Goal: Task Accomplishment & Management: Use online tool/utility

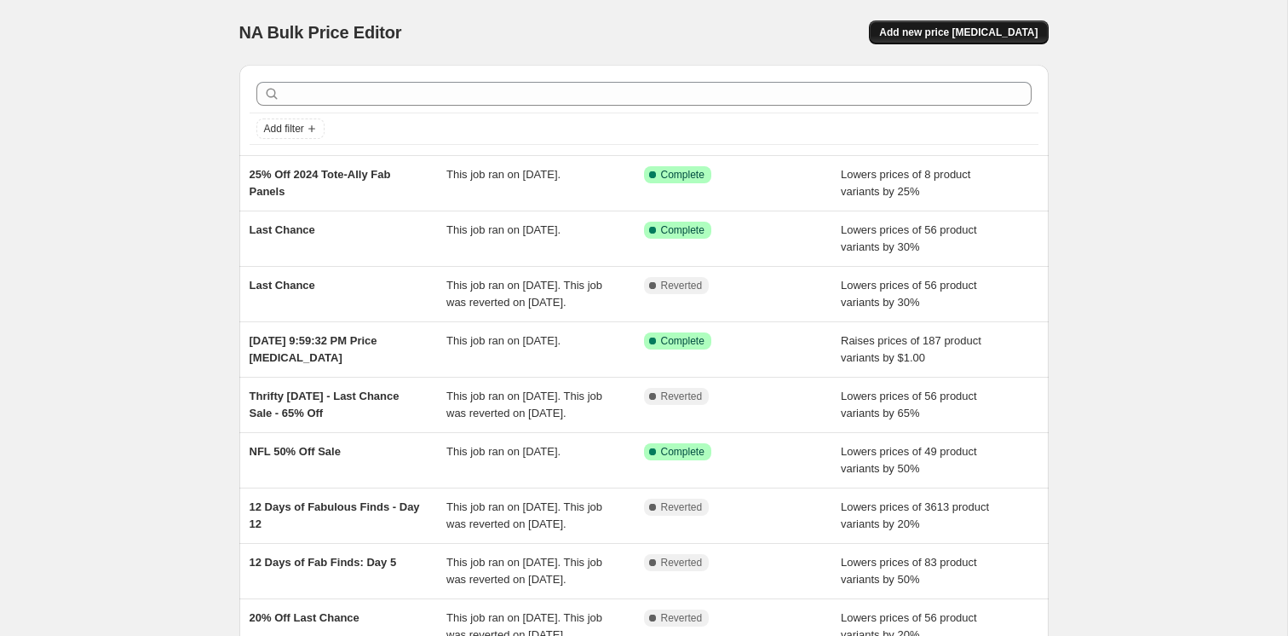
click at [931, 39] on button "Add new price [MEDICAL_DATA]" at bounding box center [958, 32] width 179 height 24
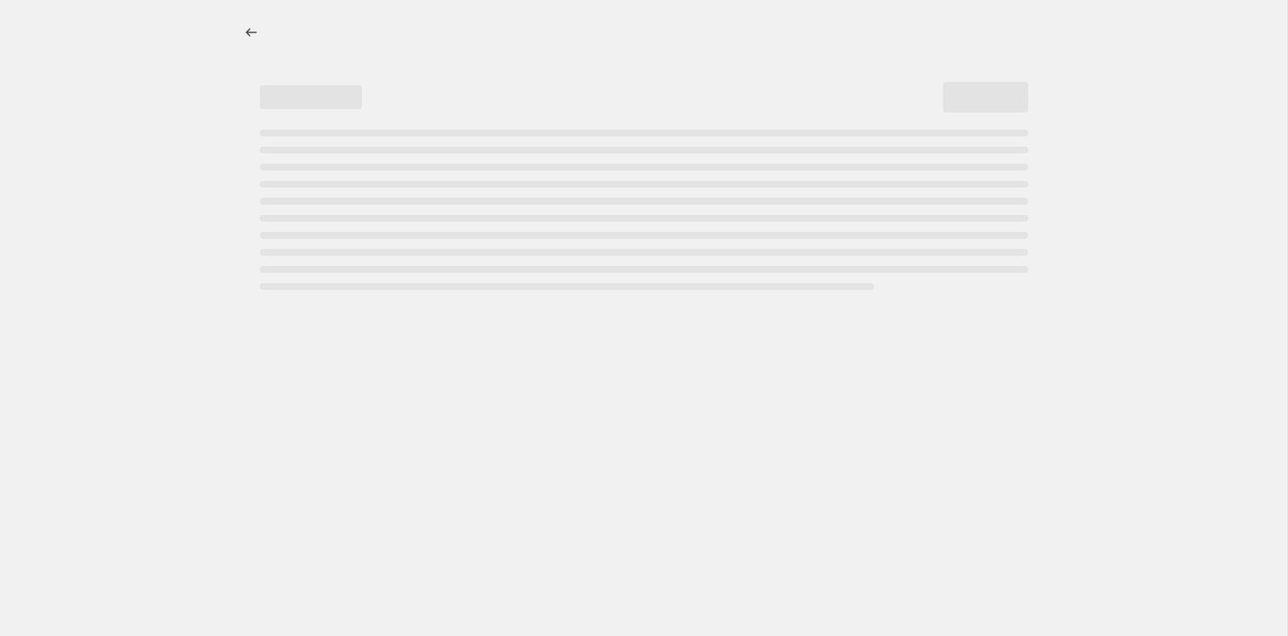
select select "percentage"
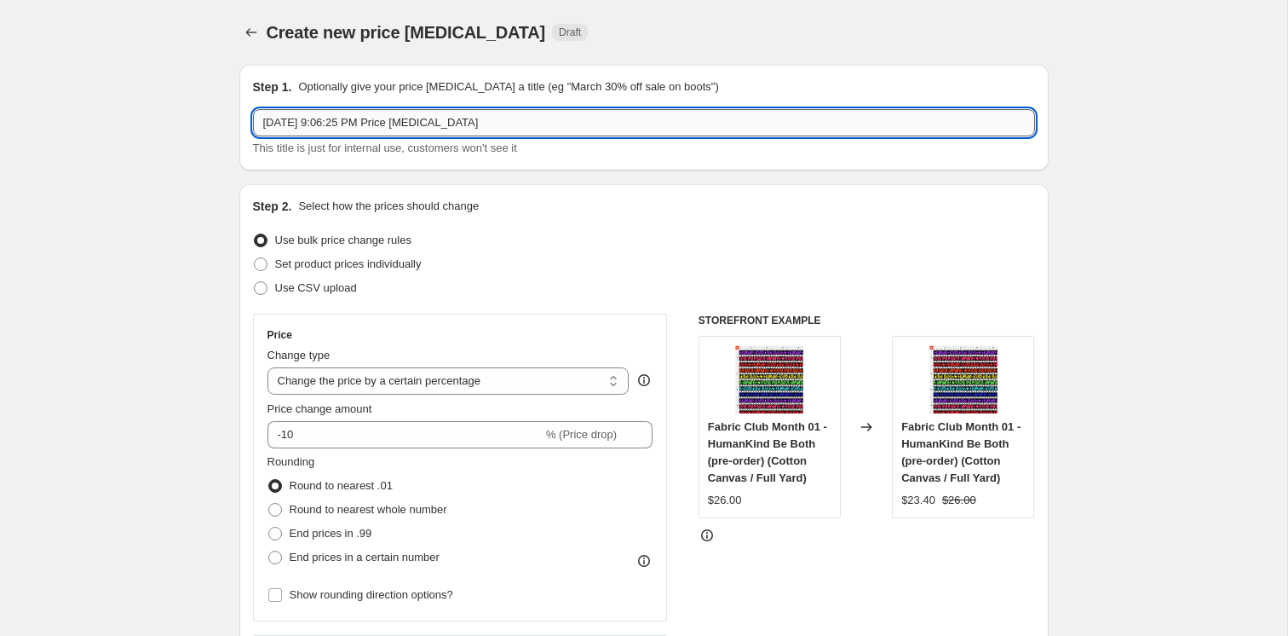
click at [435, 131] on input "[DATE] 9:06:25 PM Price [MEDICAL_DATA]" at bounding box center [644, 122] width 782 height 27
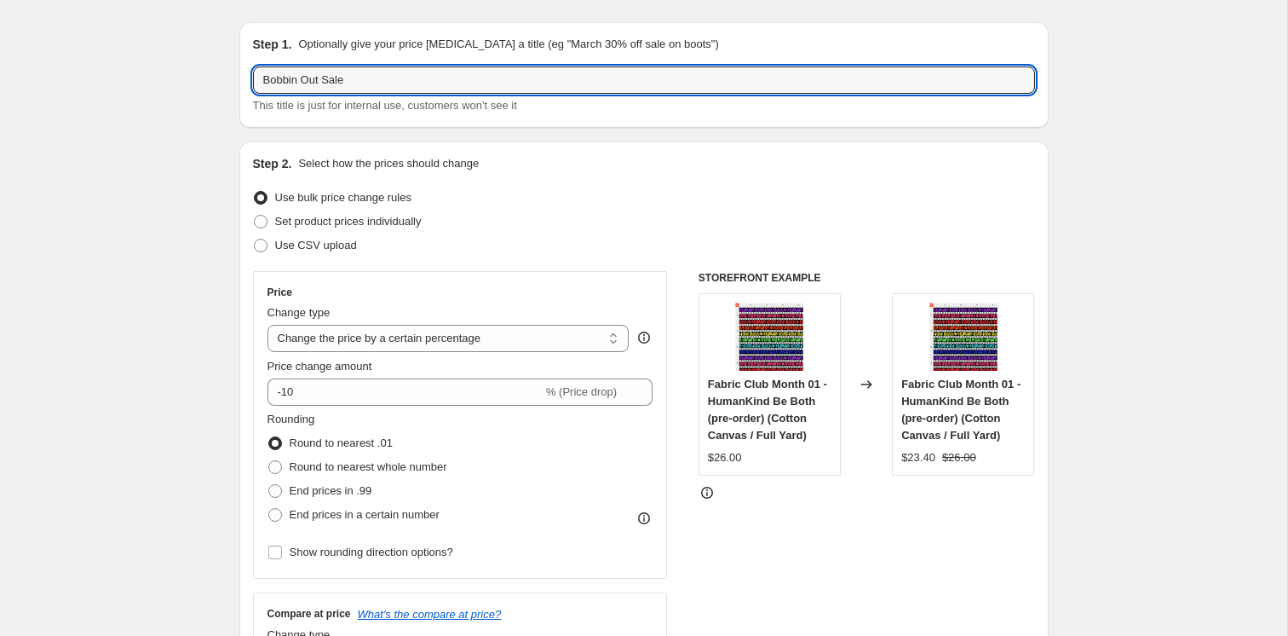
scroll to position [45, 0]
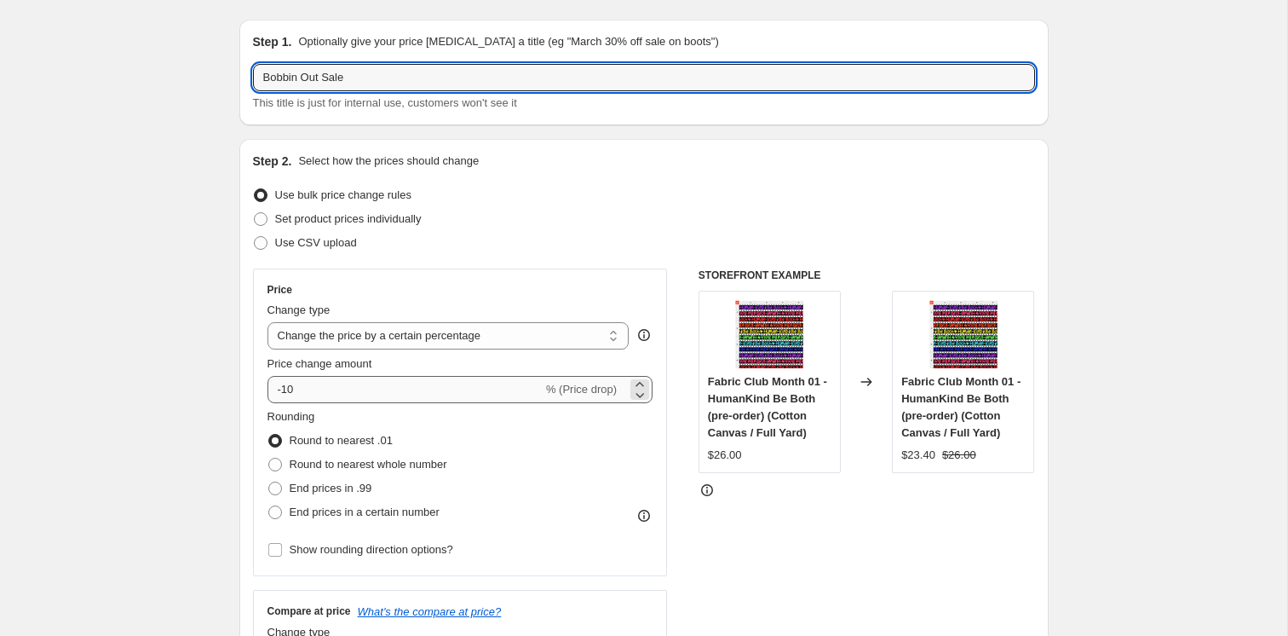
type input "Bobbin Out Sale"
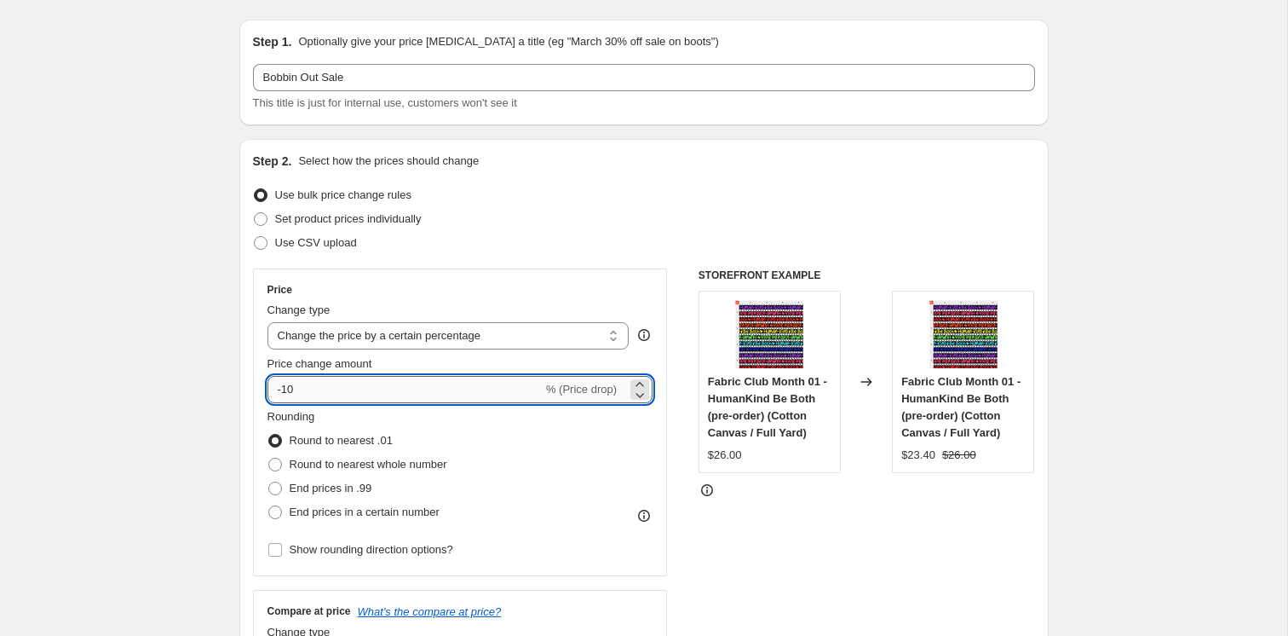
click at [365, 388] on input "-10" at bounding box center [405, 389] width 275 height 27
drag, startPoint x: 305, startPoint y: 387, endPoint x: 284, endPoint y: 387, distance: 21.3
click at [284, 387] on input "-10" at bounding box center [405, 389] width 275 height 27
type input "-40"
click at [563, 486] on div "Rounding Round to nearest .01 Round to nearest whole number End prices in .99 E…" at bounding box center [461, 466] width 386 height 116
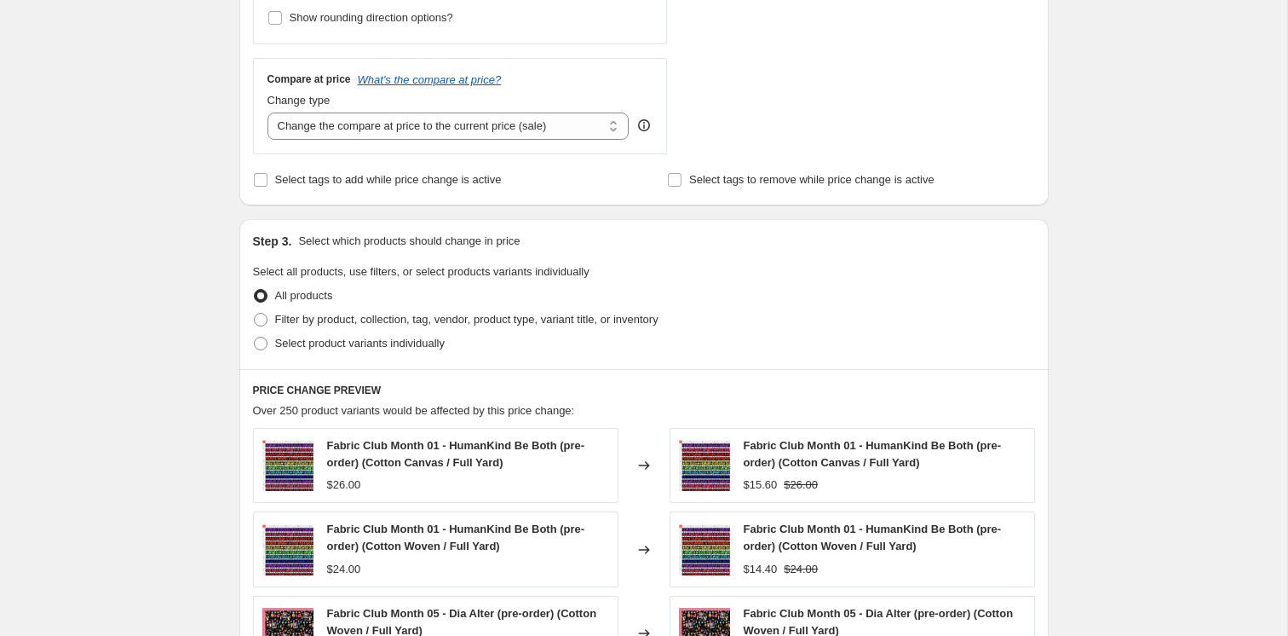
scroll to position [575, 0]
click at [316, 321] on span "Filter by product, collection, tag, vendor, product type, variant title, or inv…" at bounding box center [466, 320] width 383 height 13
click at [255, 315] on input "Filter by product, collection, tag, vendor, product type, variant title, or inv…" at bounding box center [254, 314] width 1 height 1
radio input "true"
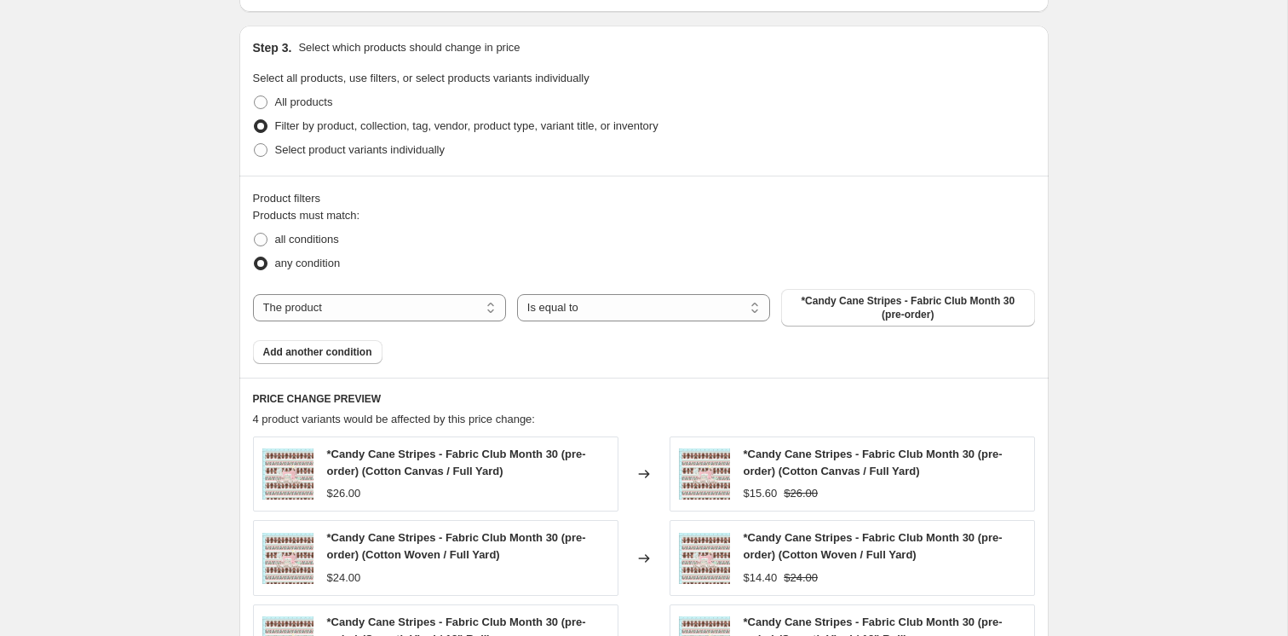
scroll to position [779, 0]
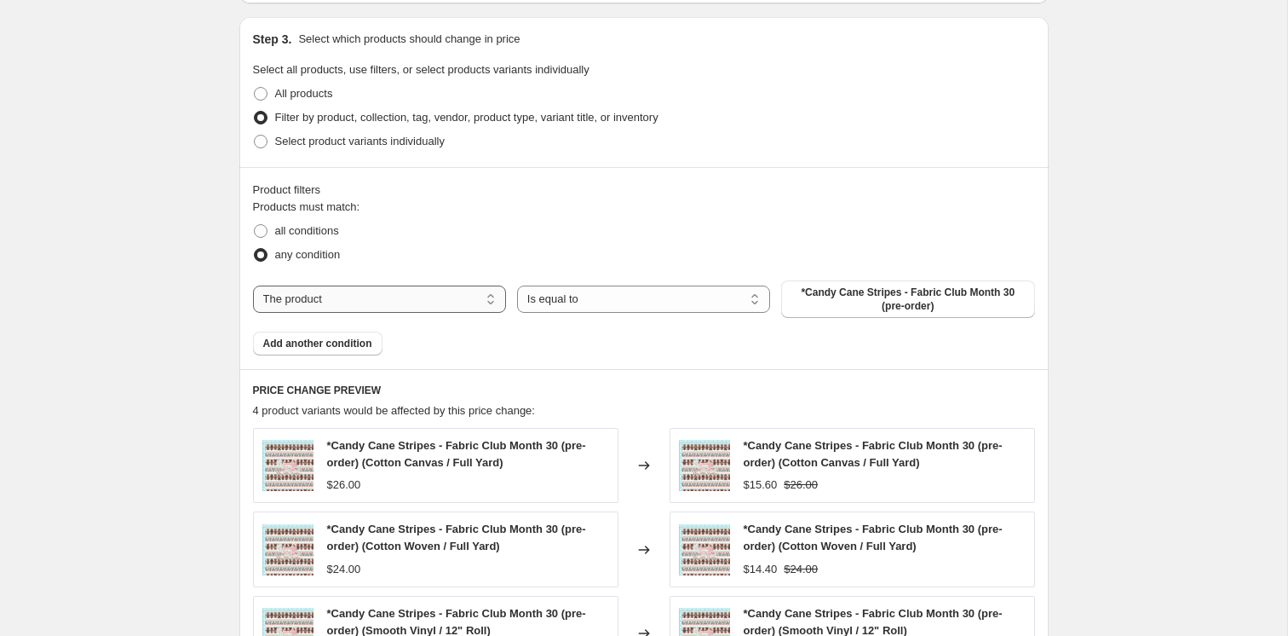
click at [450, 298] on select "The product The product's collection The product's tag The product's vendor The…" at bounding box center [379, 298] width 253 height 27
select select "collection"
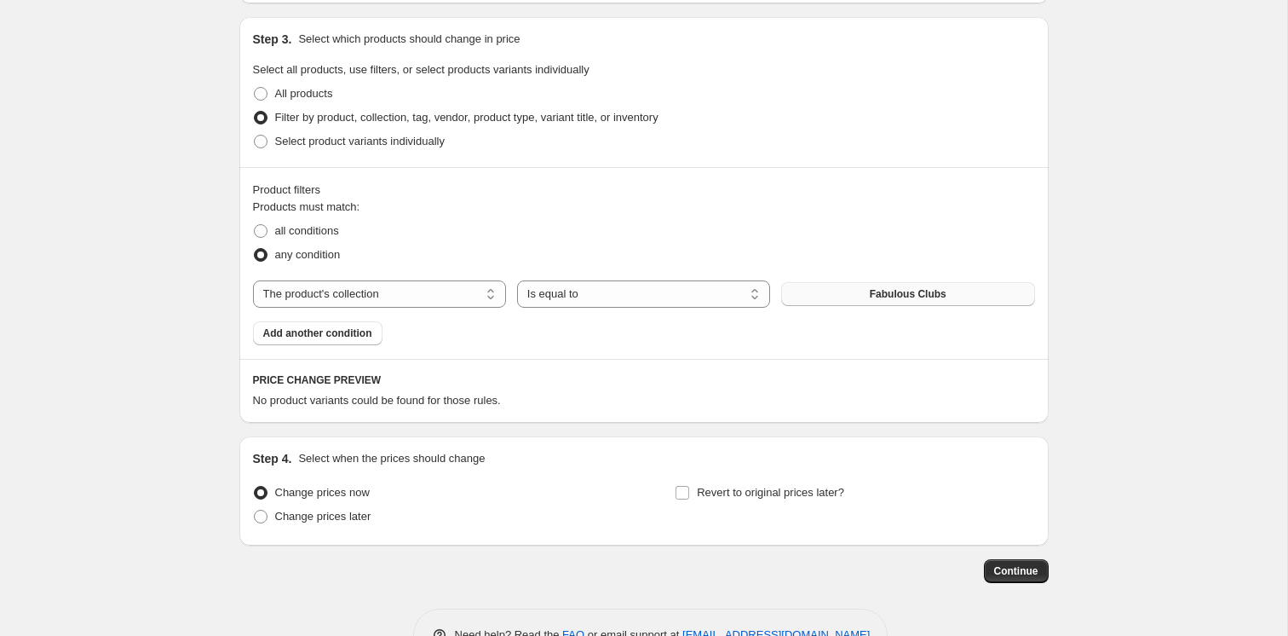
click at [874, 295] on span "Fabulous Clubs" at bounding box center [908, 294] width 77 height 14
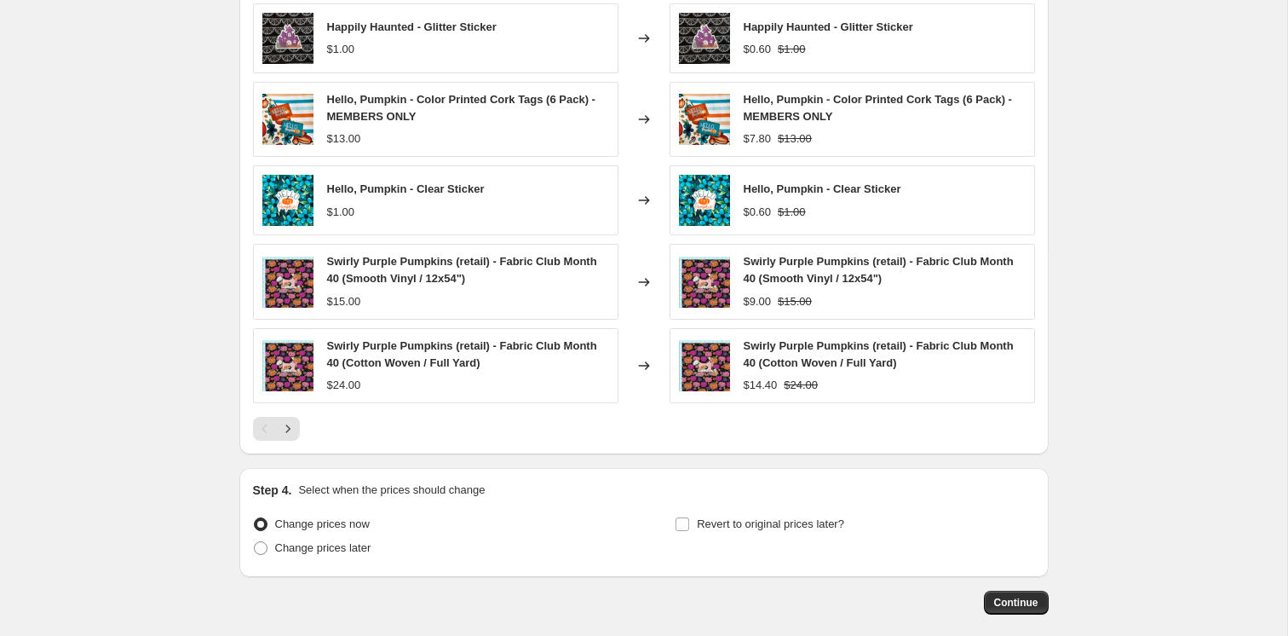
scroll to position [1200, 0]
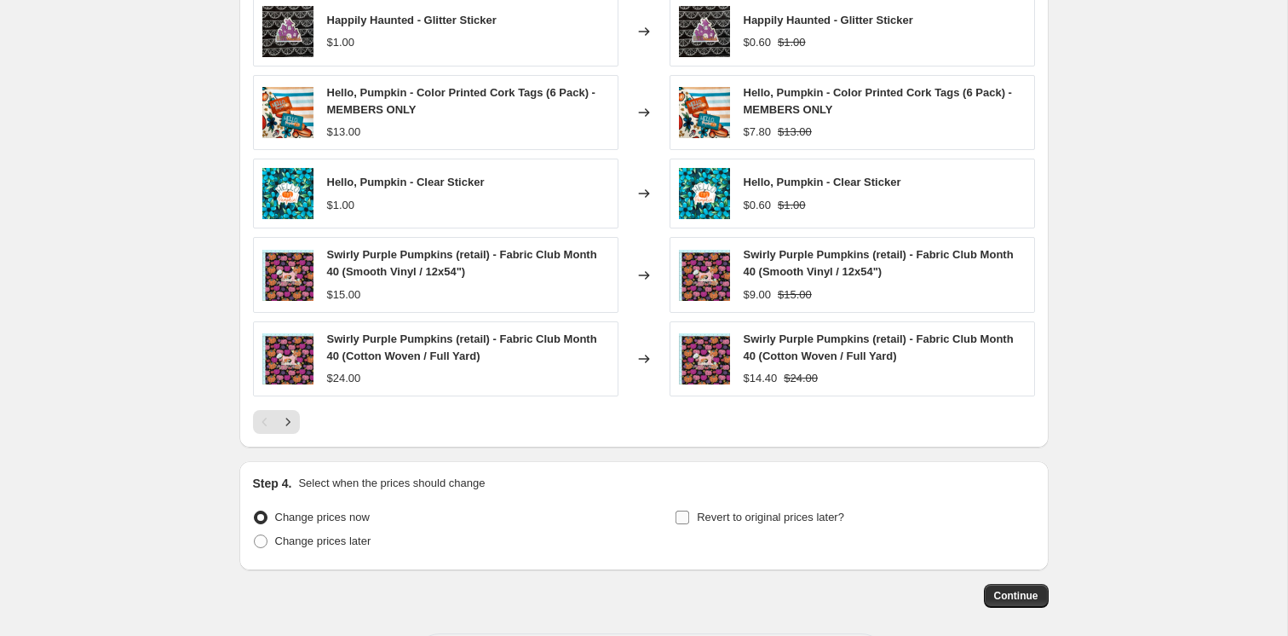
click at [767, 523] on span "Revert to original prices later?" at bounding box center [770, 516] width 147 height 13
click at [689, 523] on input "Revert to original prices later?" at bounding box center [683, 517] width 14 height 14
checkbox input "true"
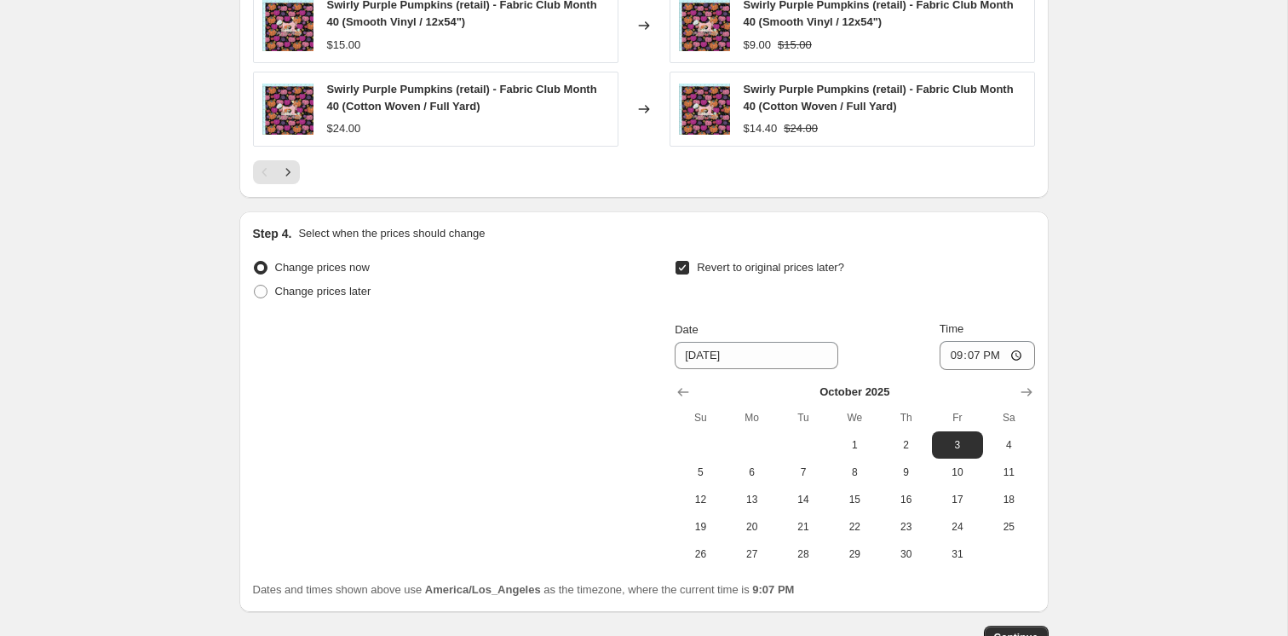
scroll to position [1460, 0]
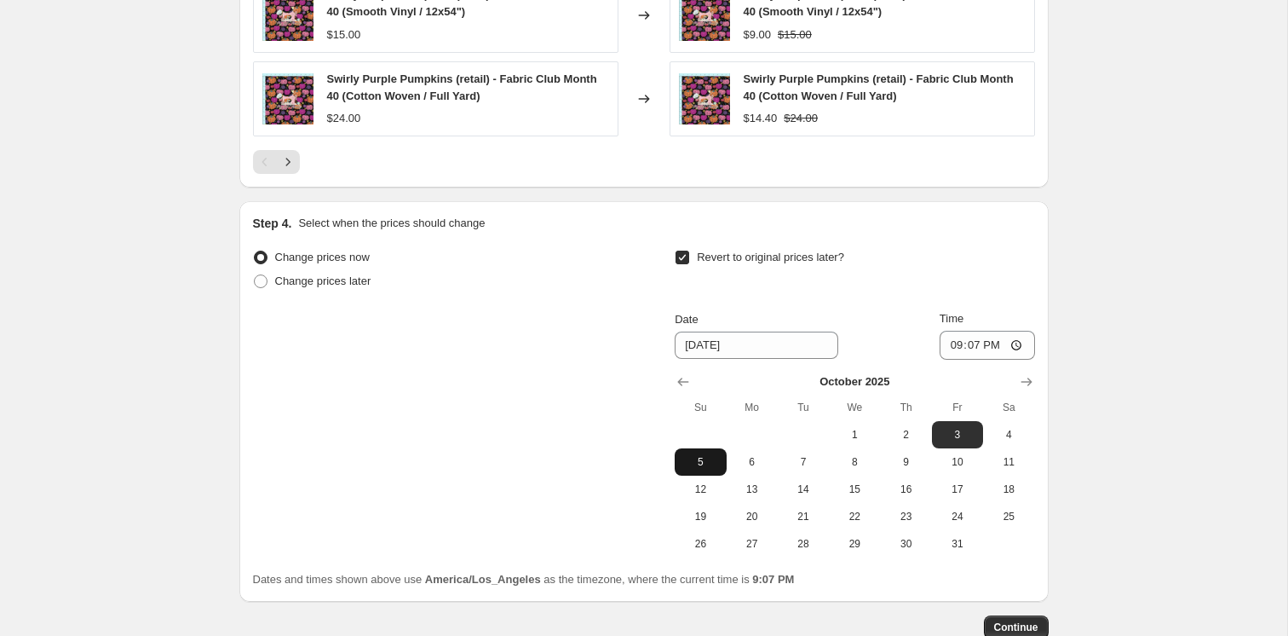
click at [700, 456] on span "5" at bounding box center [700, 462] width 37 height 14
type input "[DATE]"
click at [1002, 326] on div "Time" at bounding box center [987, 318] width 95 height 17
drag, startPoint x: 995, startPoint y: 331, endPoint x: 980, endPoint y: 343, distance: 19.4
click at [995, 332] on input "21:07" at bounding box center [987, 345] width 95 height 29
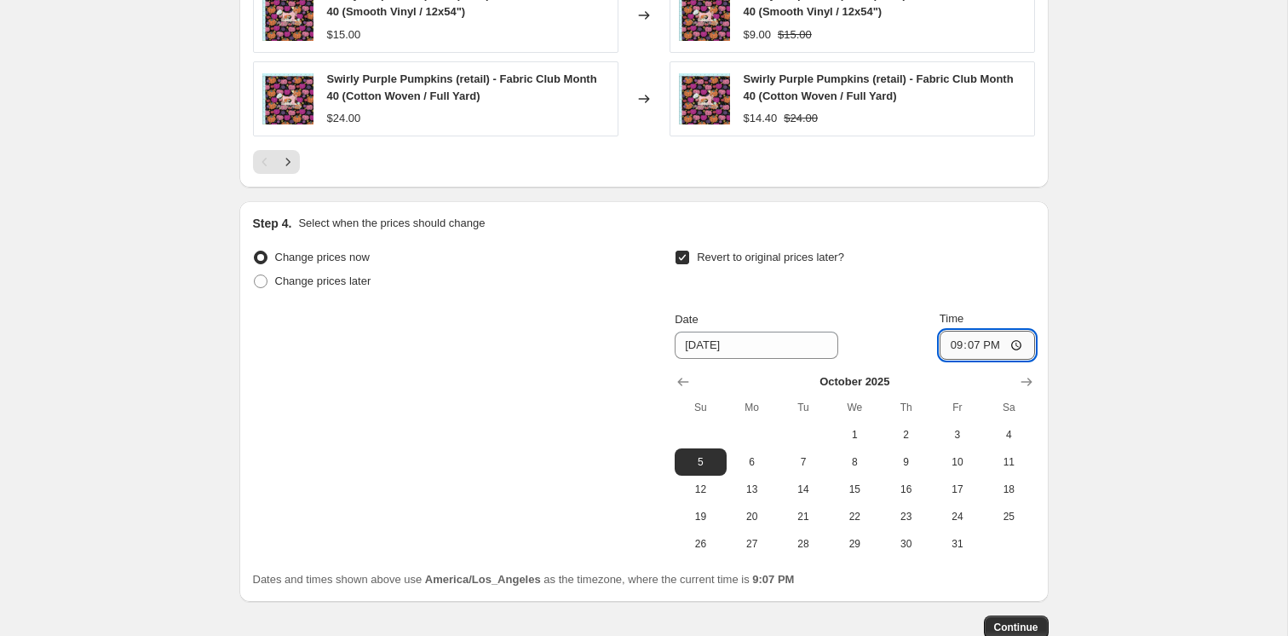
click at [976, 344] on input "21:07" at bounding box center [987, 345] width 95 height 29
click at [948, 337] on input "21:07" at bounding box center [987, 345] width 95 height 29
click at [972, 342] on input "12:07" at bounding box center [987, 345] width 95 height 29
type input "00:00"
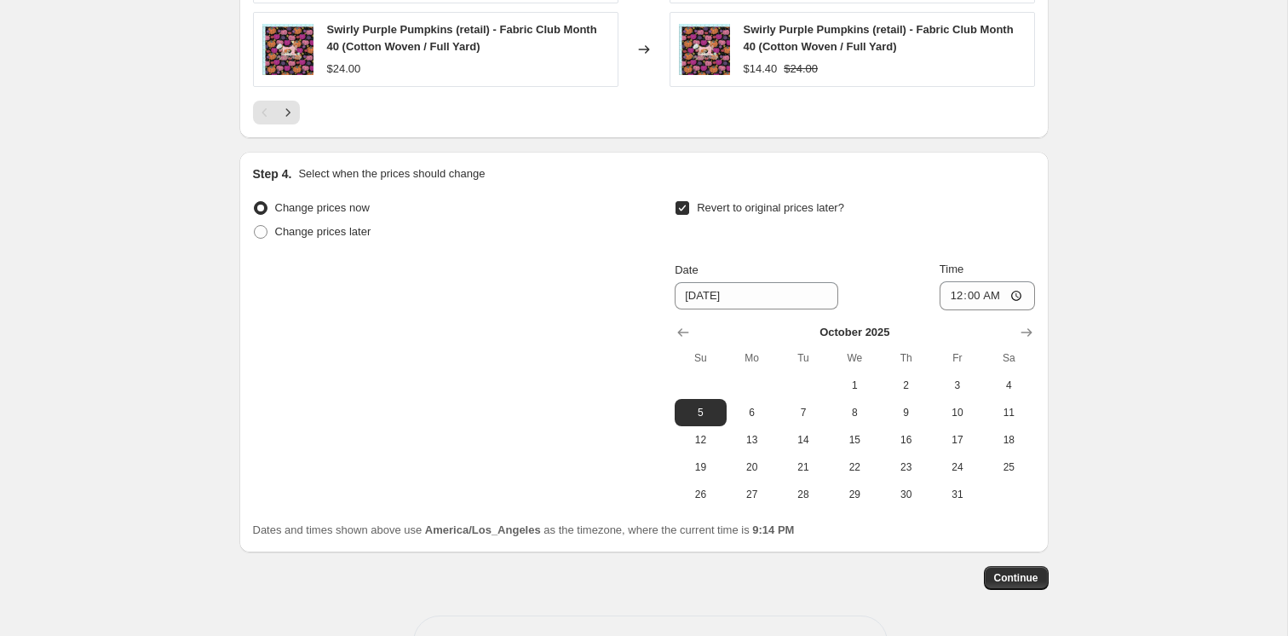
scroll to position [1504, 0]
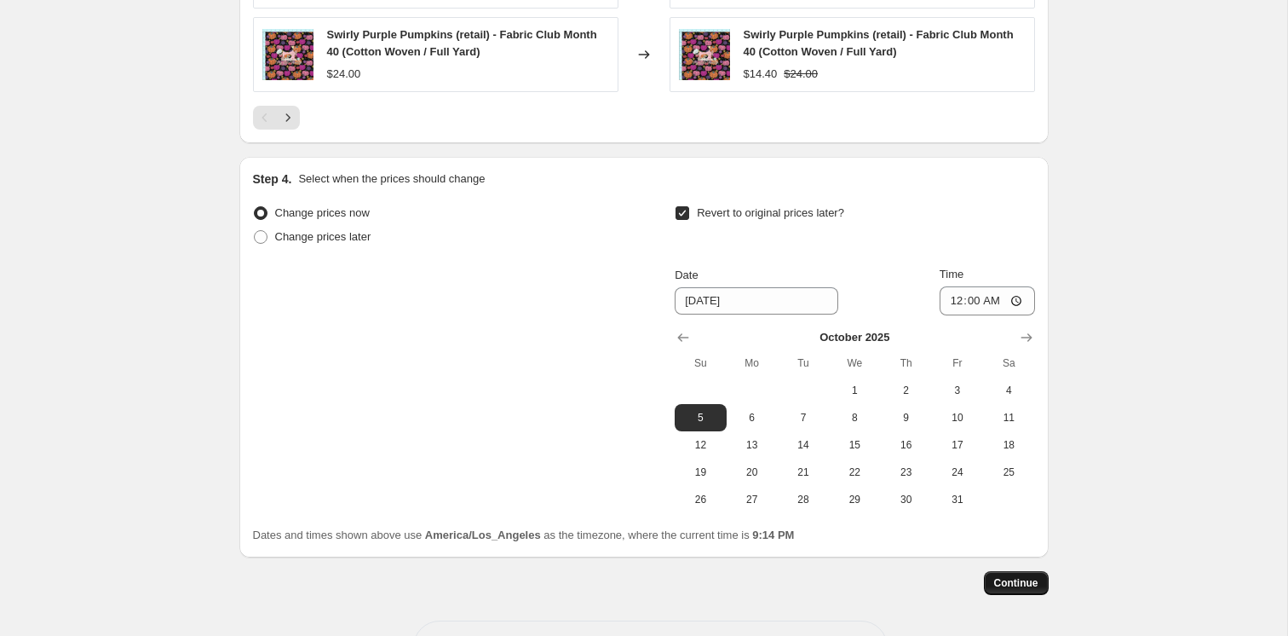
click at [1024, 585] on span "Continue" at bounding box center [1016, 583] width 44 height 14
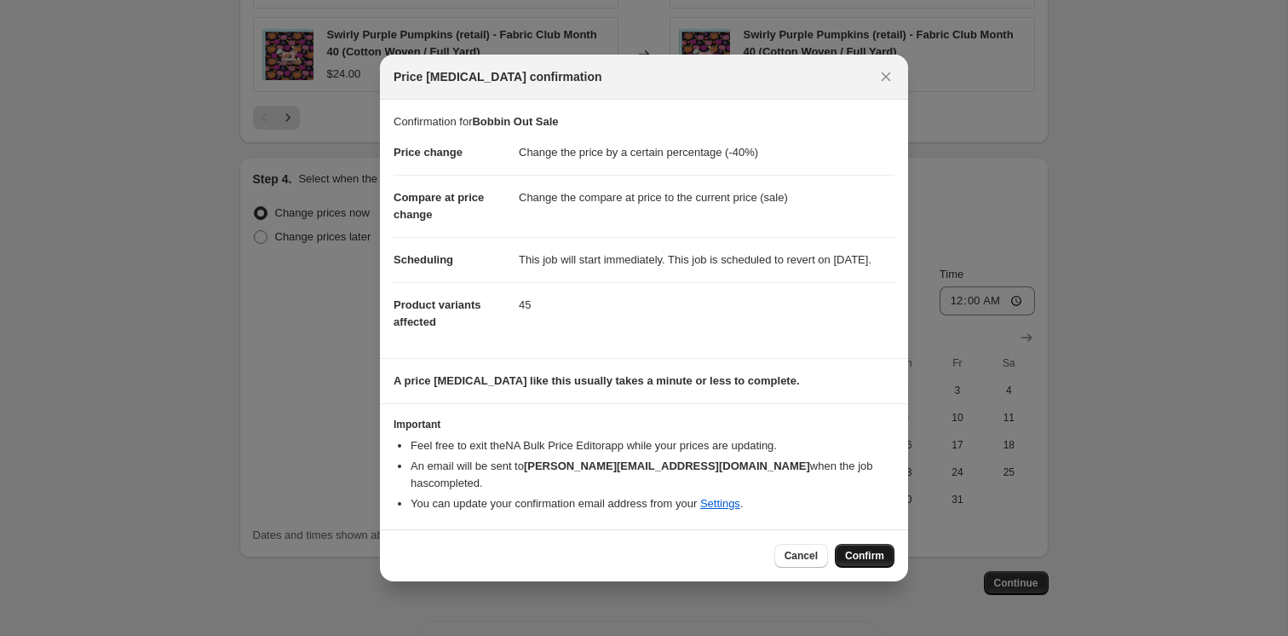
click at [872, 549] on span "Confirm" at bounding box center [864, 556] width 39 height 14
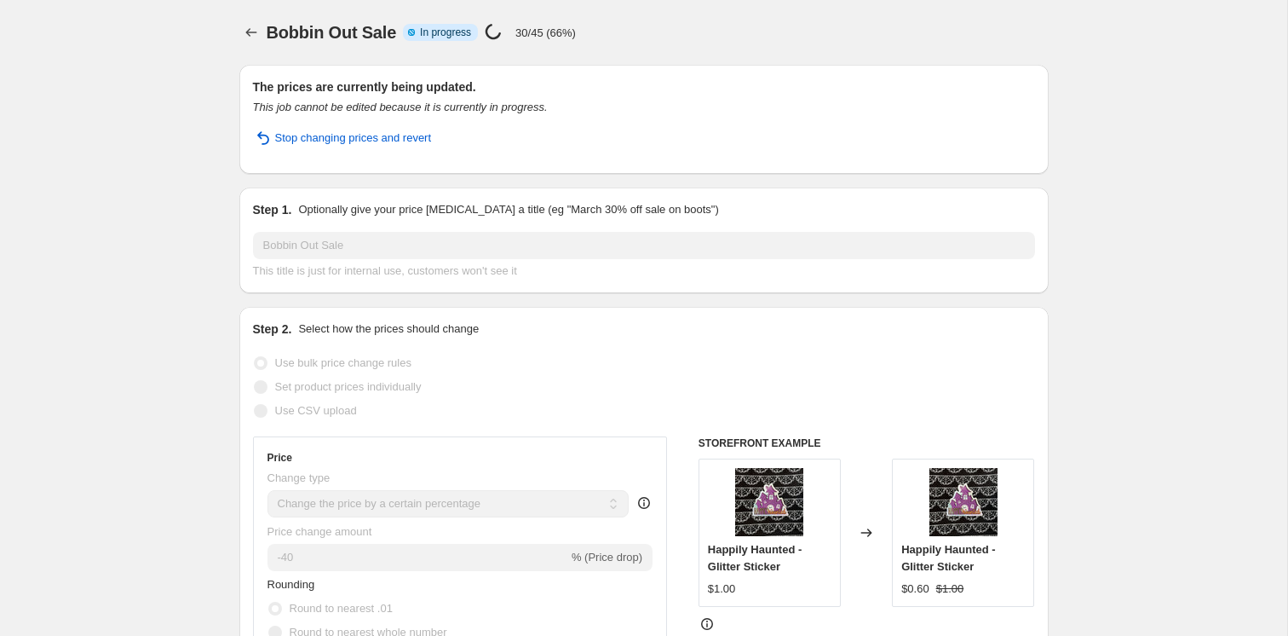
select select "percentage"
select select "collection"
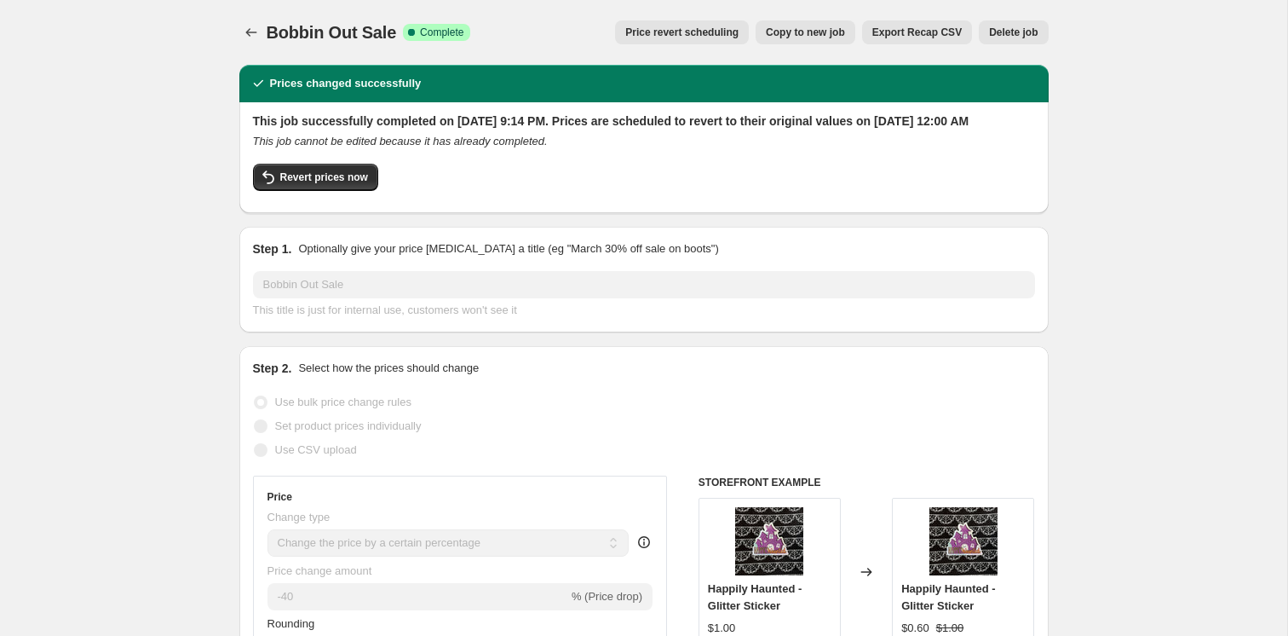
drag, startPoint x: 1084, startPoint y: 216, endPoint x: 1242, endPoint y: 143, distance: 174.3
